Goal: Entertainment & Leisure: Browse casually

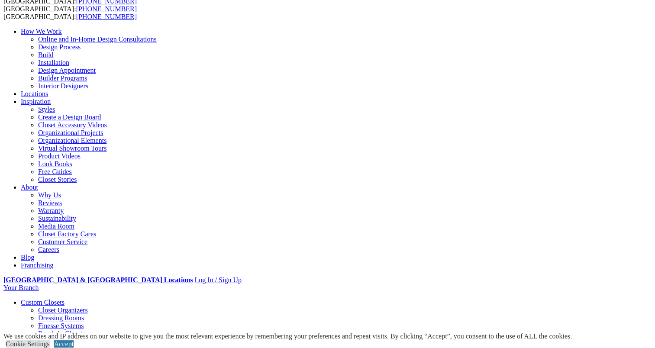
scroll to position [43, 0]
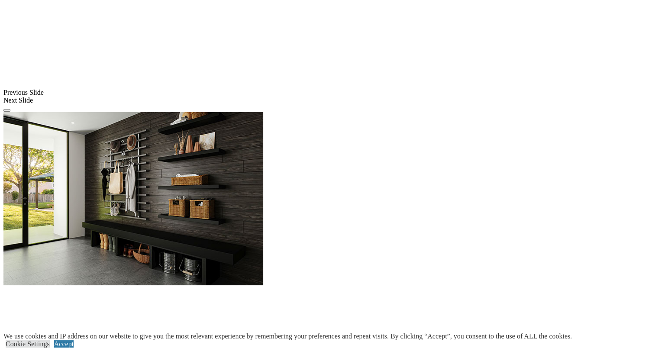
scroll to position [736, 0]
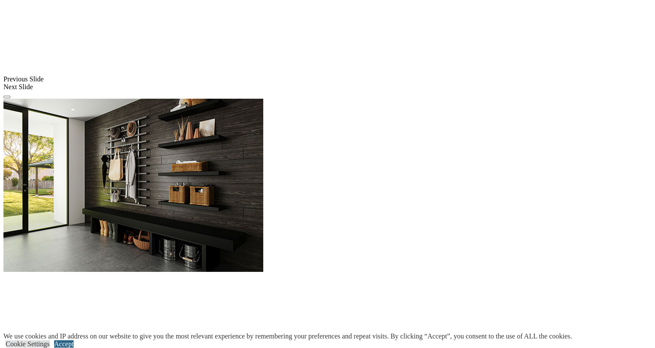
click at [74, 340] on link "Accept" at bounding box center [63, 343] width 19 height 7
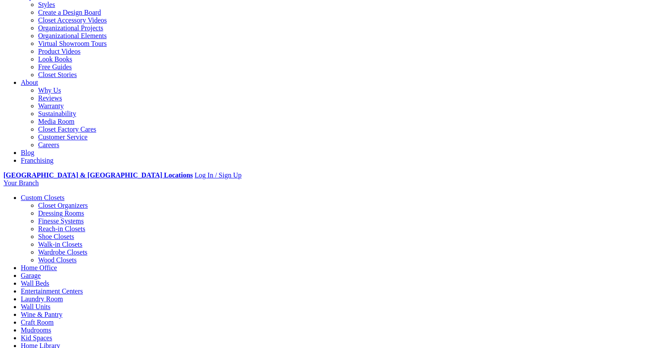
scroll to position [173, 0]
